Goal: Task Accomplishment & Management: Manage account settings

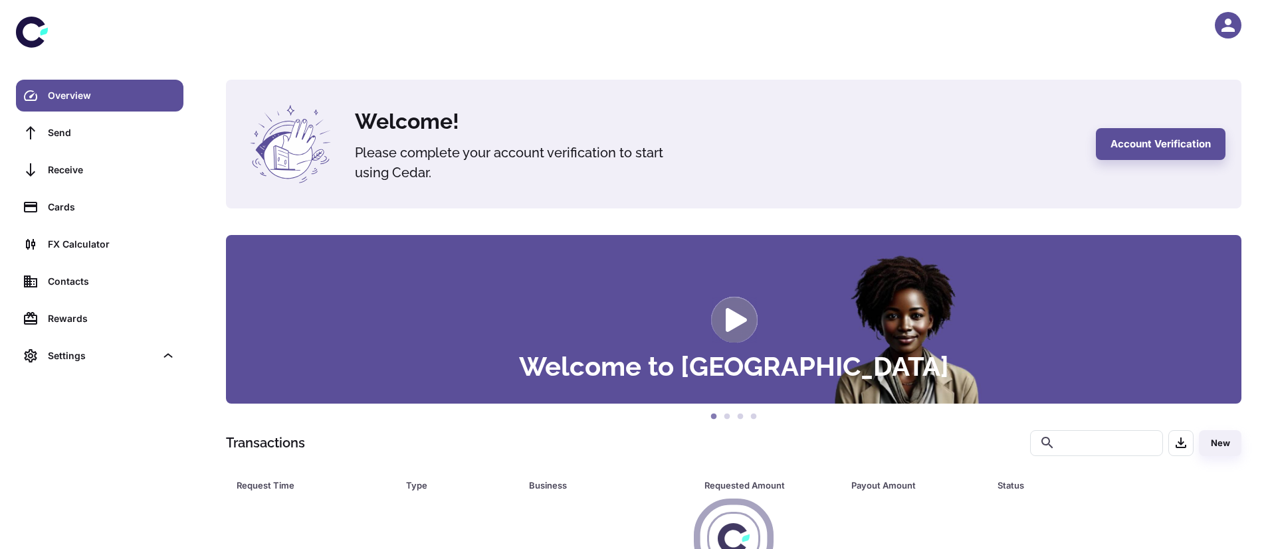
click at [1222, 30] on icon "button" at bounding box center [1227, 25] width 13 height 13
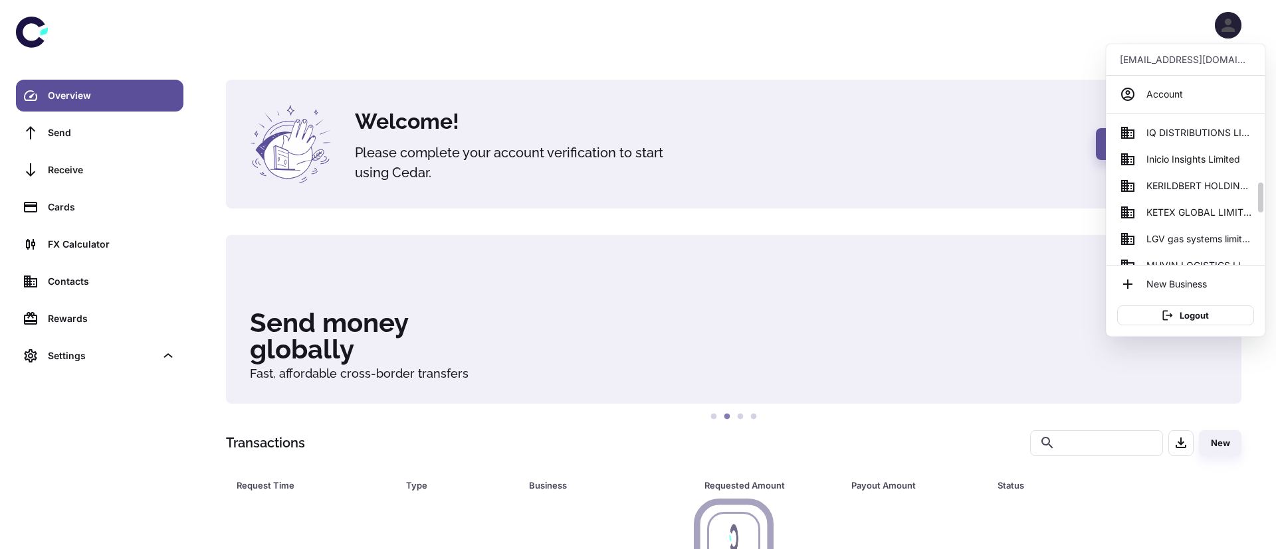
scroll to position [349, 0]
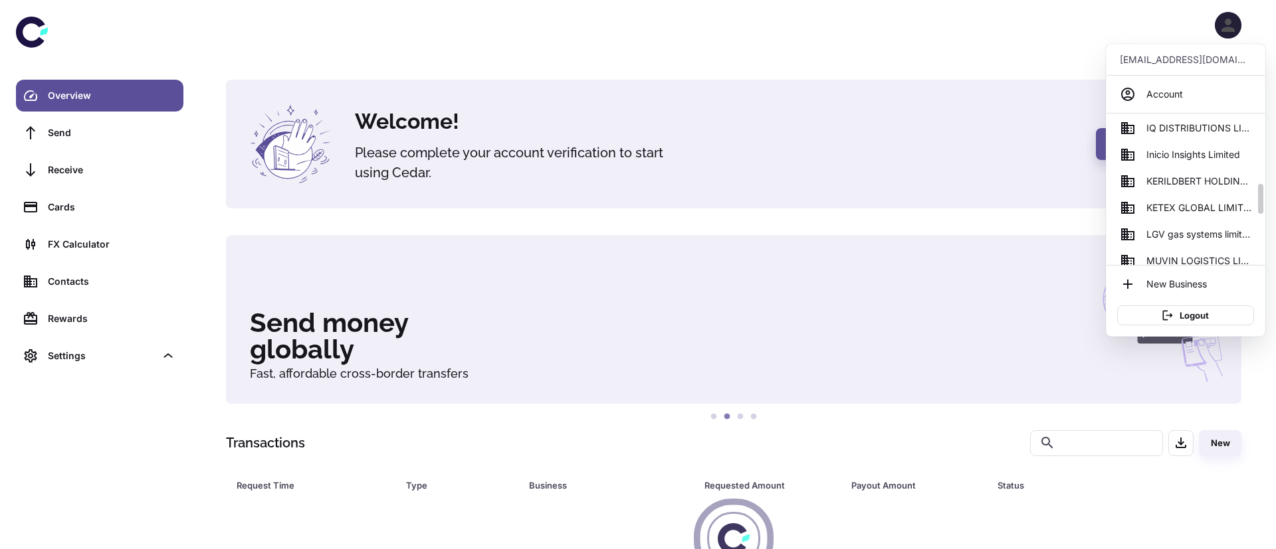
click at [1199, 211] on span "KETEX GLOBAL LIMITED" at bounding box center [1198, 208] width 105 height 15
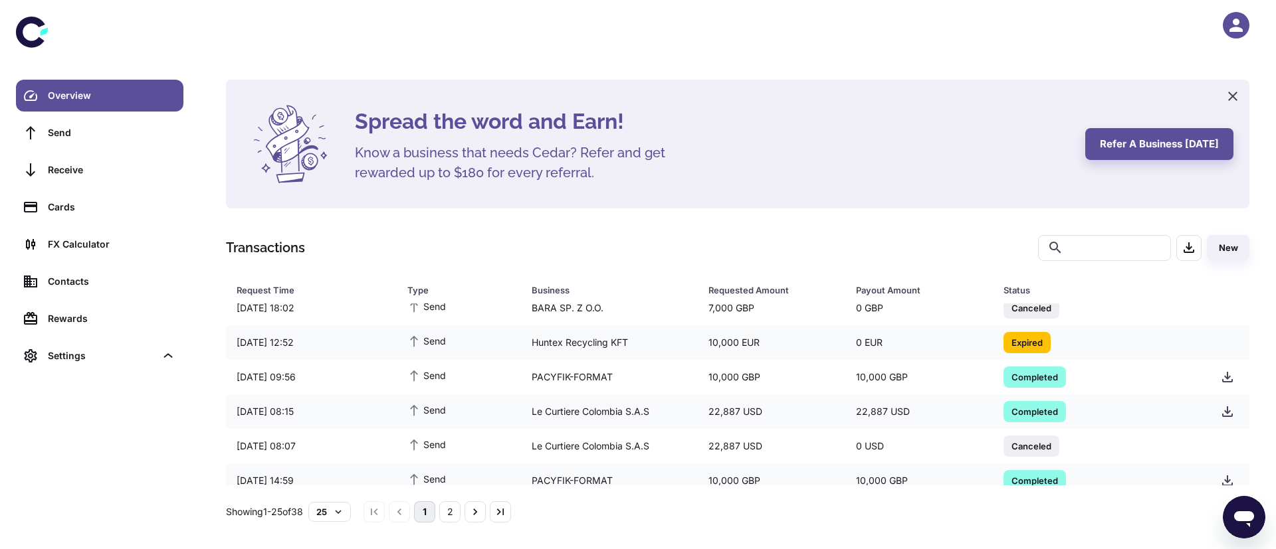
scroll to position [682, 0]
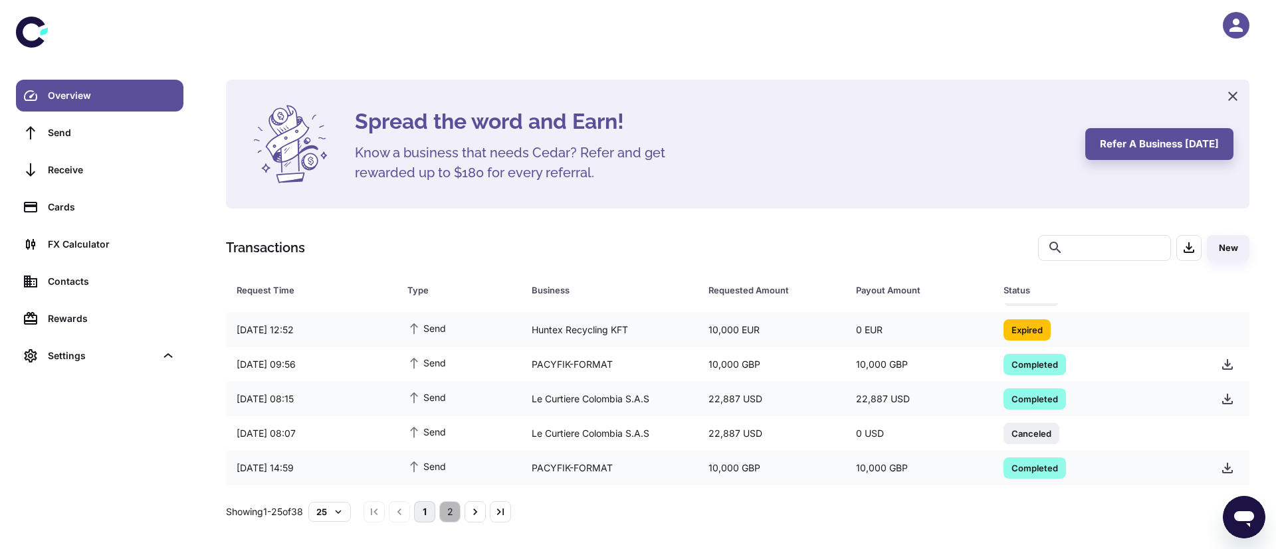
click at [460, 517] on button "2" at bounding box center [449, 512] width 21 height 21
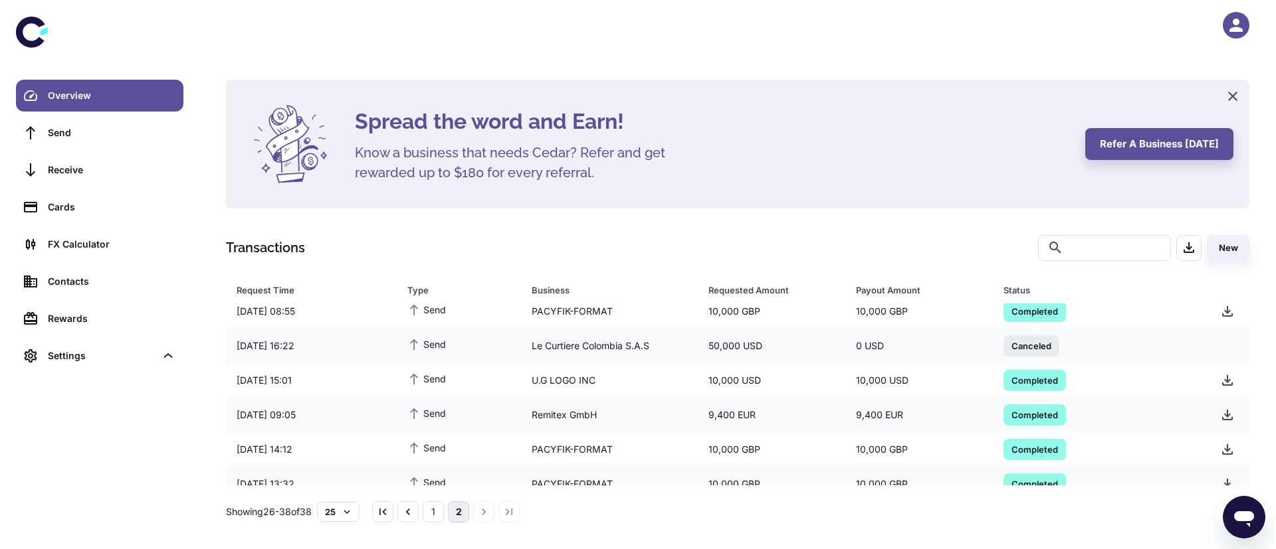
scroll to position [267, 0]
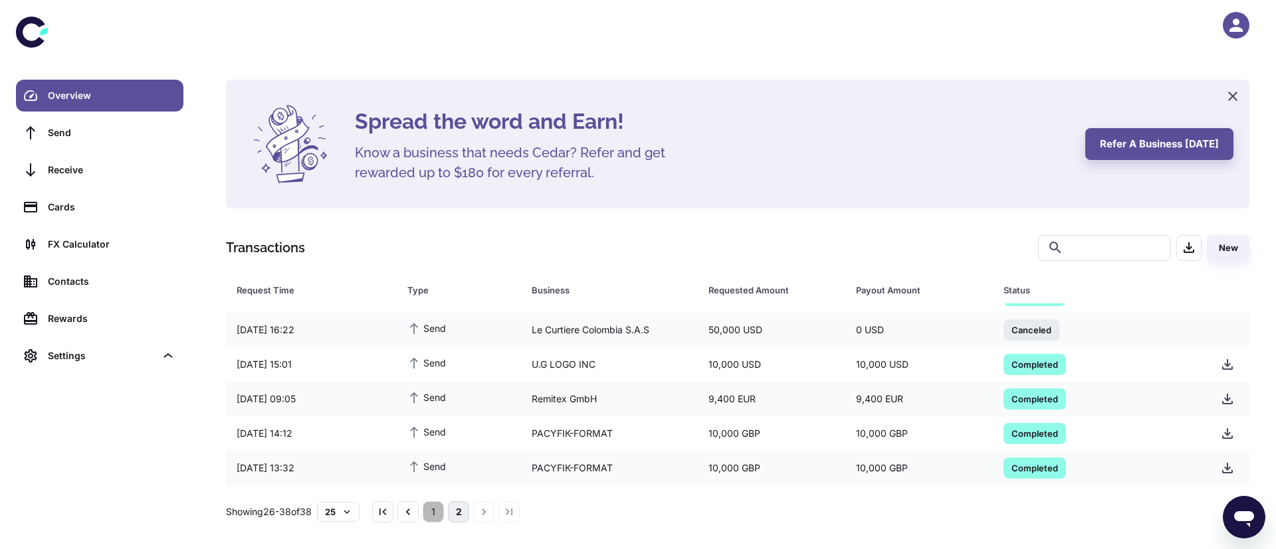
click at [444, 516] on button "1" at bounding box center [433, 512] width 21 height 21
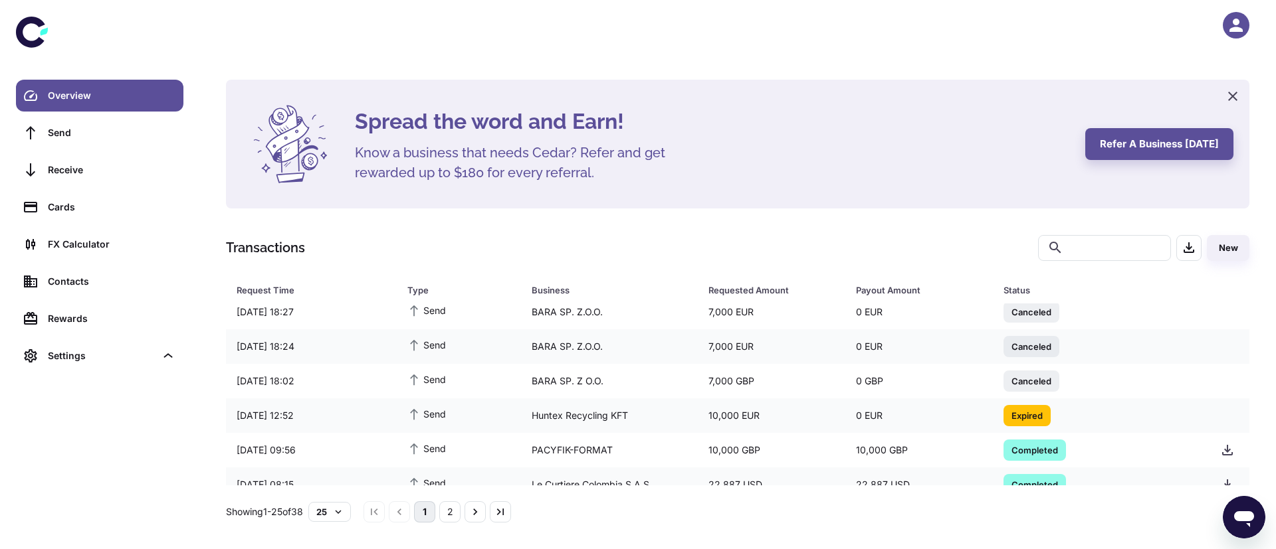
scroll to position [682, 0]
